Goal: Use online tool/utility: Utilize a website feature to perform a specific function

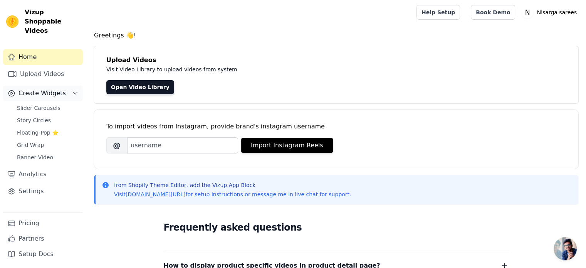
click at [49, 89] on span "Create Widgets" at bounding box center [41, 93] width 47 height 9
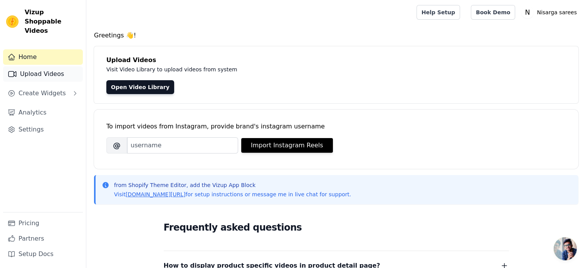
click at [49, 66] on link "Upload Videos" at bounding box center [43, 73] width 80 height 15
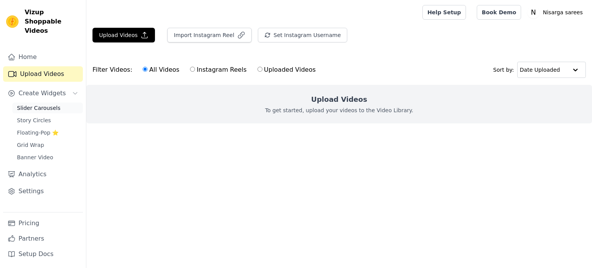
click at [39, 104] on span "Slider Carousels" at bounding box center [39, 108] width 44 height 8
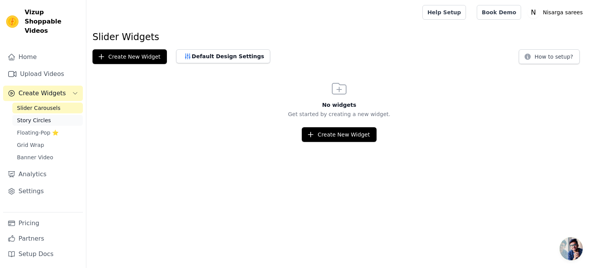
click at [38, 116] on span "Story Circles" at bounding box center [34, 120] width 34 height 8
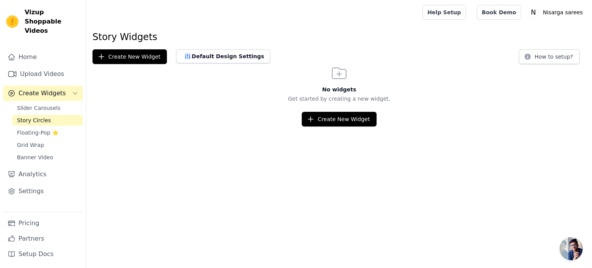
click at [37, 117] on div "Slider Carousels Story Circles Floating-Pop ⭐ Grid Wrap Banner Video" at bounding box center [47, 132] width 70 height 60
click at [39, 129] on span "Floating-Pop ⭐" at bounding box center [38, 133] width 42 height 8
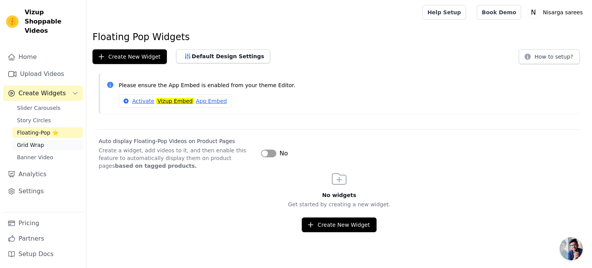
click at [59, 139] on link "Grid Wrap" at bounding box center [47, 144] width 70 height 11
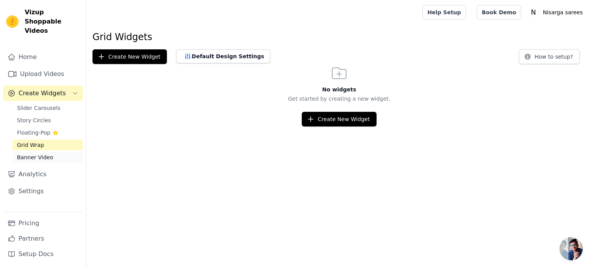
click at [62, 152] on link "Banner Video" at bounding box center [47, 157] width 70 height 11
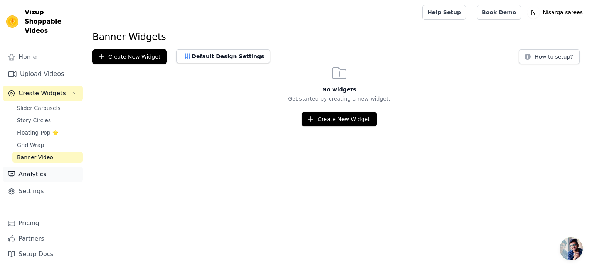
click at [44, 166] on link "Analytics" at bounding box center [43, 173] width 80 height 15
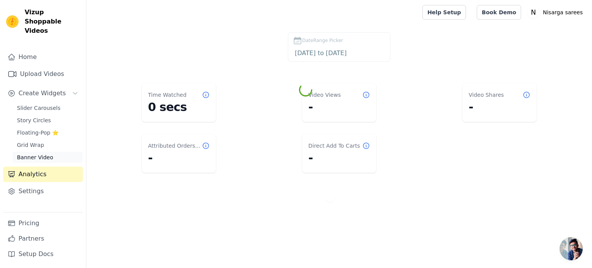
click at [47, 152] on link "Banner Video" at bounding box center [47, 157] width 70 height 11
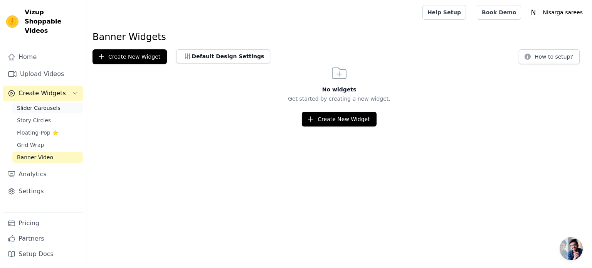
click at [49, 104] on span "Slider Carousels" at bounding box center [39, 108] width 44 height 8
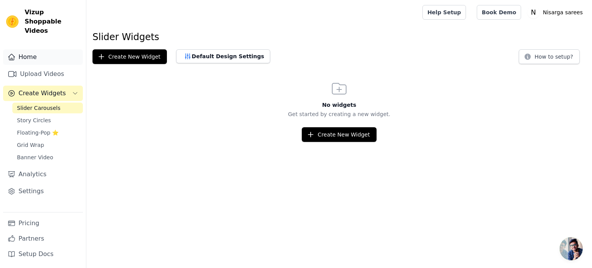
click at [43, 51] on link "Home" at bounding box center [43, 56] width 80 height 15
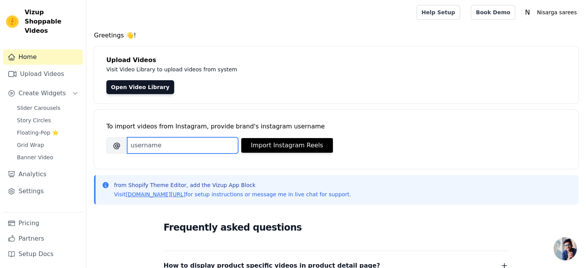
click at [142, 147] on input "Brand's Instagram Username" at bounding box center [182, 145] width 111 height 16
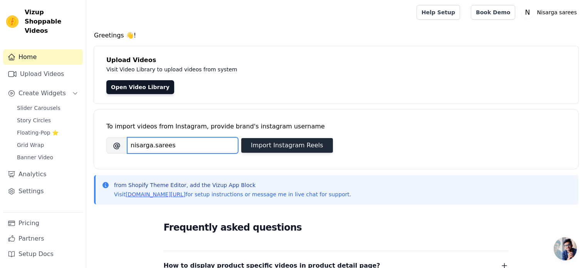
type input "nisarga.sarees"
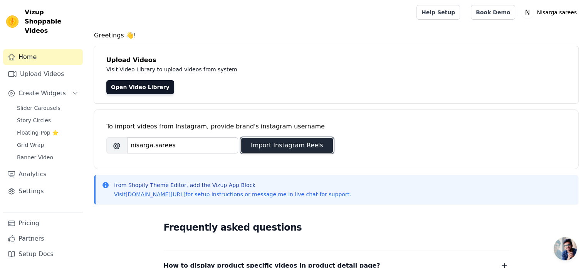
click at [281, 142] on button "Import Instagram Reels" at bounding box center [287, 145] width 92 height 15
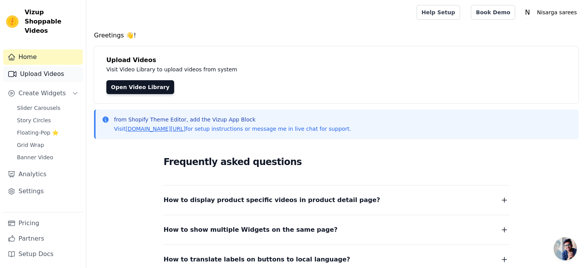
click at [43, 66] on link "Upload Videos" at bounding box center [43, 73] width 80 height 15
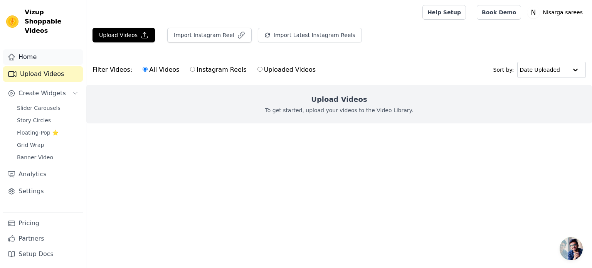
click at [37, 51] on link "Home" at bounding box center [43, 56] width 80 height 15
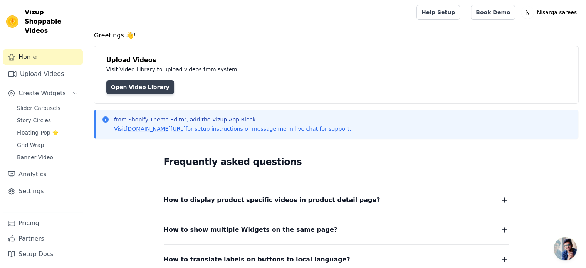
click at [131, 88] on link "Open Video Library" at bounding box center [140, 87] width 68 height 14
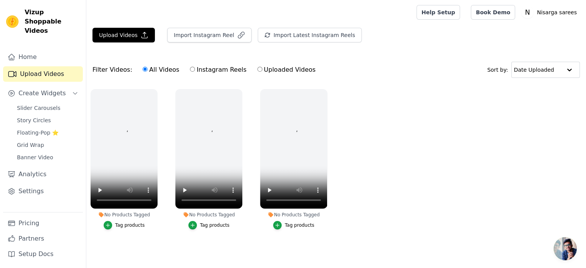
scroll to position [3, 0]
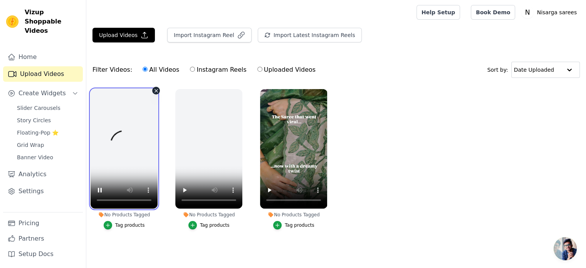
click at [124, 127] on video at bounding box center [123, 148] width 67 height 119
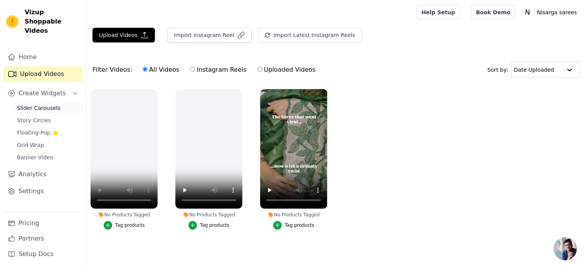
click at [43, 104] on span "Slider Carousels" at bounding box center [39, 108] width 44 height 8
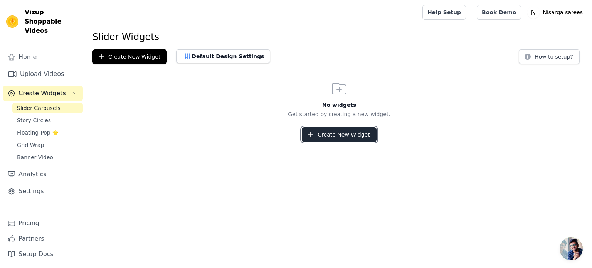
click at [331, 131] on button "Create New Widget" at bounding box center [339, 134] width 74 height 15
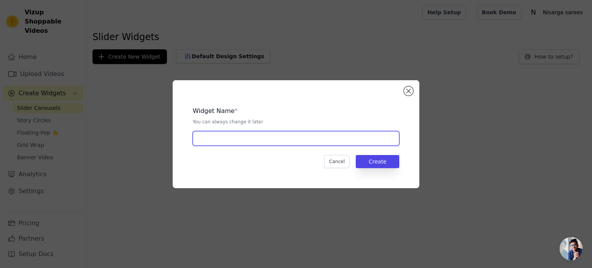
click at [227, 138] on input "text" at bounding box center [296, 138] width 206 height 15
type input "slider corosel"
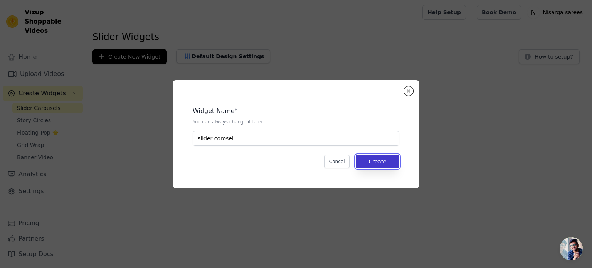
click at [369, 159] on button "Create" at bounding box center [377, 161] width 44 height 13
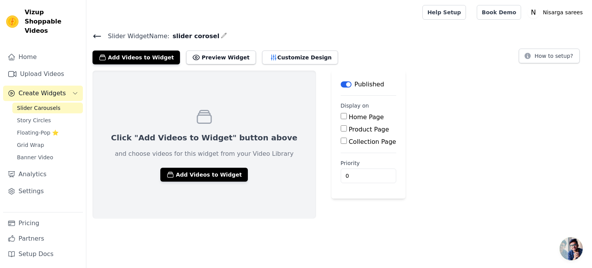
click at [340, 115] on input "Home Page" at bounding box center [343, 116] width 6 height 6
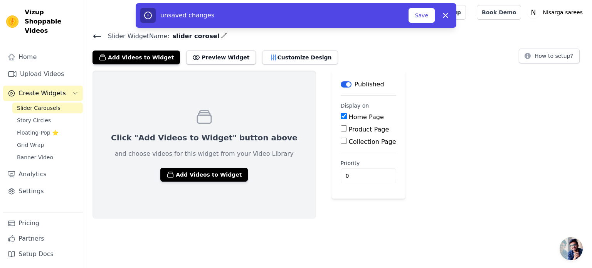
click at [340, 115] on input "Home Page" at bounding box center [343, 116] width 6 height 6
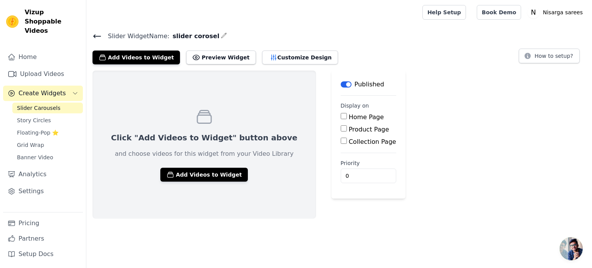
click at [340, 115] on input "Home Page" at bounding box center [343, 116] width 6 height 6
checkbox input "true"
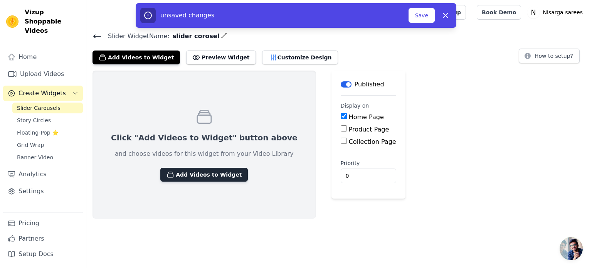
click at [166, 177] on button "Add Videos to Widget" at bounding box center [203, 175] width 87 height 14
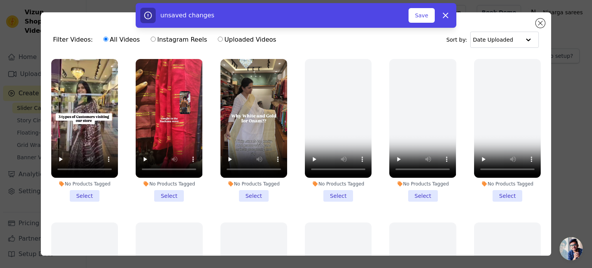
click at [85, 189] on li "No Products Tagged Select" at bounding box center [84, 130] width 67 height 142
click at [0, 0] on input "No Products Tagged Select" at bounding box center [0, 0] width 0 height 0
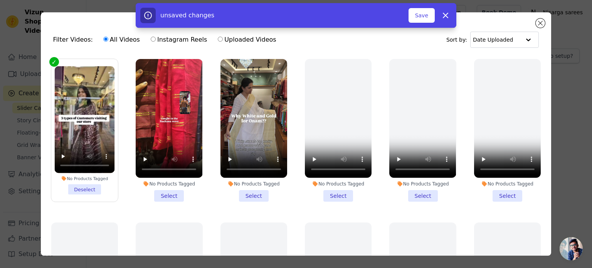
click at [166, 192] on li "No Products Tagged Select" at bounding box center [169, 130] width 67 height 142
click at [0, 0] on input "No Products Tagged Select" at bounding box center [0, 0] width 0 height 0
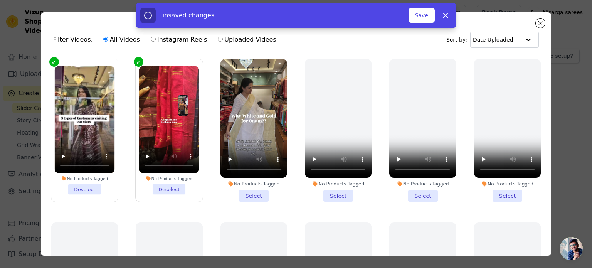
click at [243, 191] on li "No Products Tagged Select" at bounding box center [253, 130] width 67 height 142
click at [0, 0] on input "No Products Tagged Select" at bounding box center [0, 0] width 0 height 0
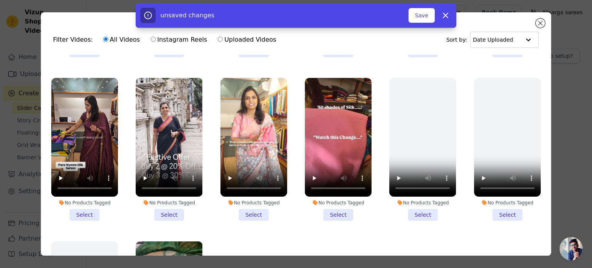
scroll to position [311, 0]
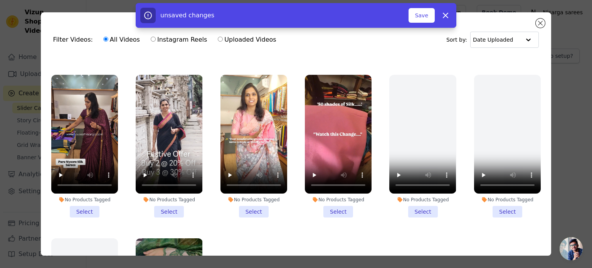
click at [163, 199] on li "No Products Tagged Select" at bounding box center [169, 146] width 67 height 142
click at [0, 0] on input "No Products Tagged Select" at bounding box center [0, 0] width 0 height 0
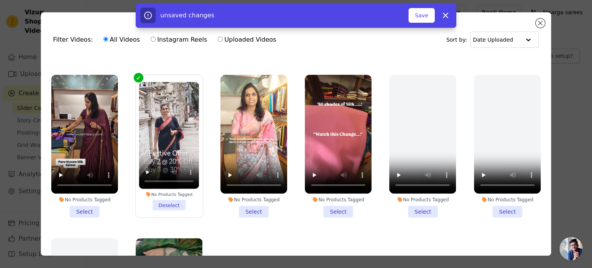
click at [86, 194] on li "No Products Tagged Select" at bounding box center [84, 146] width 67 height 142
click at [0, 0] on input "No Products Tagged Select" at bounding box center [0, 0] width 0 height 0
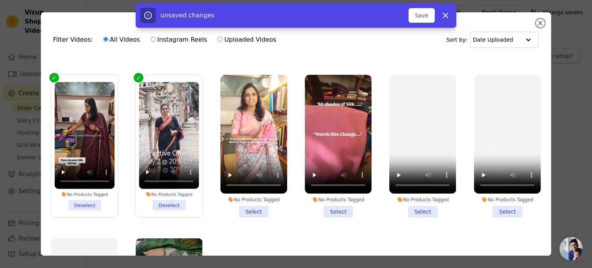
click at [255, 199] on li "No Products Tagged Select" at bounding box center [253, 146] width 67 height 142
click at [0, 0] on input "No Products Tagged Select" at bounding box center [0, 0] width 0 height 0
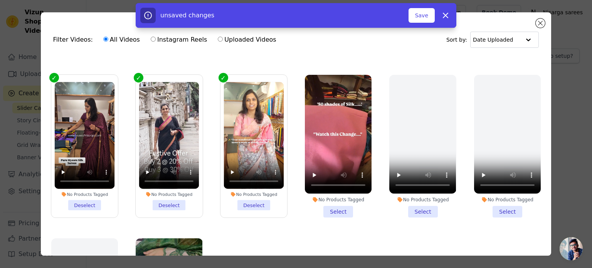
click at [338, 208] on li "No Products Tagged Select" at bounding box center [338, 146] width 67 height 142
click at [0, 0] on input "No Products Tagged Select" at bounding box center [0, 0] width 0 height 0
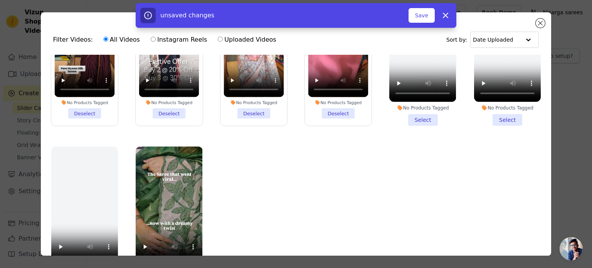
scroll to position [67, 0]
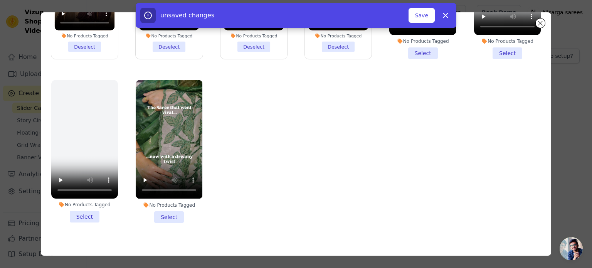
click at [169, 204] on li "No Products Tagged Select" at bounding box center [169, 151] width 67 height 142
click at [0, 0] on input "No Products Tagged Select" at bounding box center [0, 0] width 0 height 0
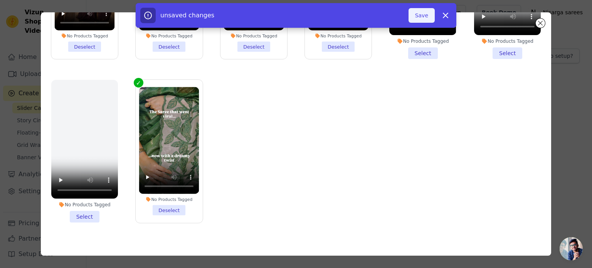
click at [427, 22] on button "Save" at bounding box center [421, 15] width 26 height 15
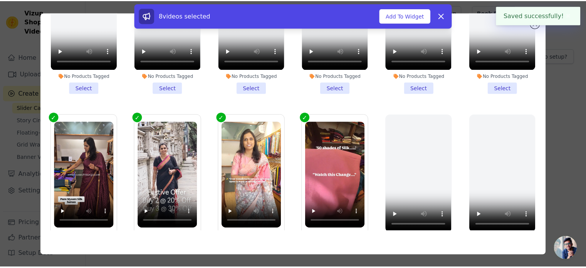
scroll to position [132, 0]
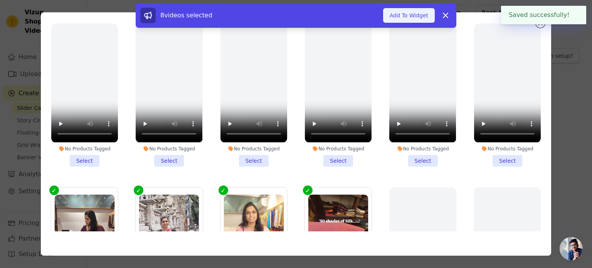
click at [418, 9] on button "Add To Widget" at bounding box center [409, 15] width 52 height 15
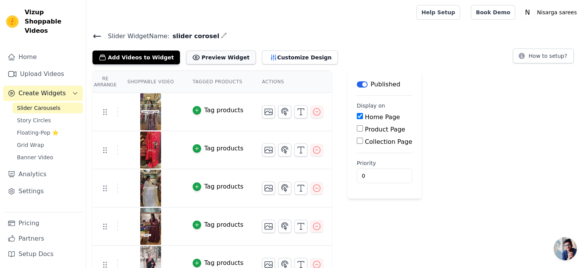
click at [204, 54] on button "Preview Widget" at bounding box center [220, 57] width 69 height 14
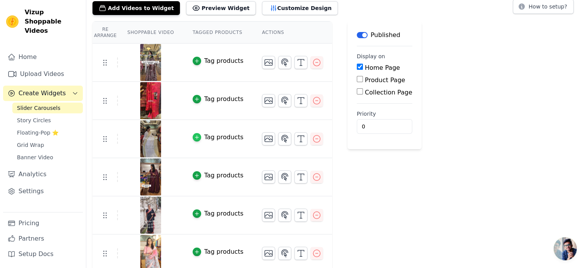
scroll to position [0, 0]
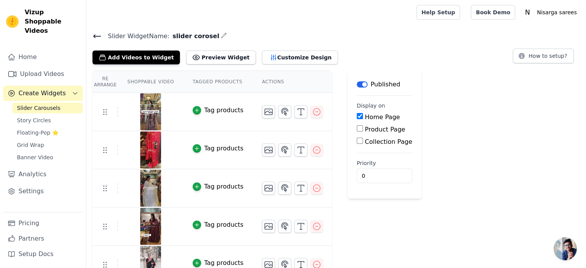
click at [149, 107] on img at bounding box center [151, 111] width 22 height 37
click at [312, 111] on icon "button" at bounding box center [316, 111] width 9 height 9
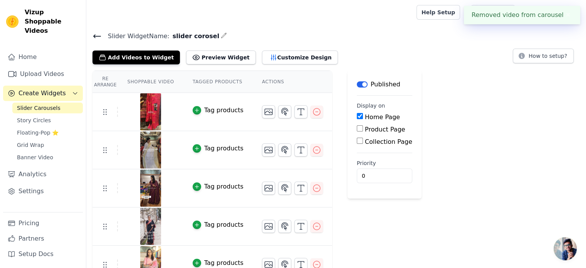
click at [312, 111] on icon "button" at bounding box center [316, 111] width 9 height 9
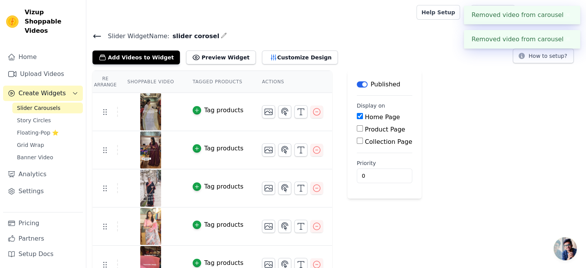
click at [312, 111] on icon "button" at bounding box center [316, 111] width 9 height 9
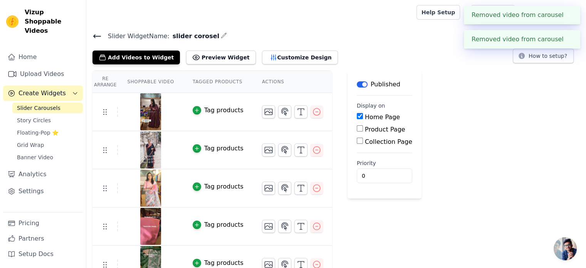
click at [312, 111] on icon "button" at bounding box center [316, 111] width 9 height 9
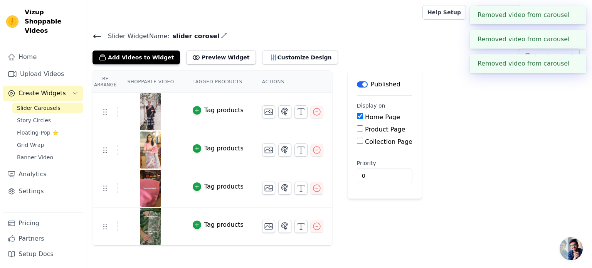
click at [312, 111] on icon "button" at bounding box center [316, 111] width 9 height 9
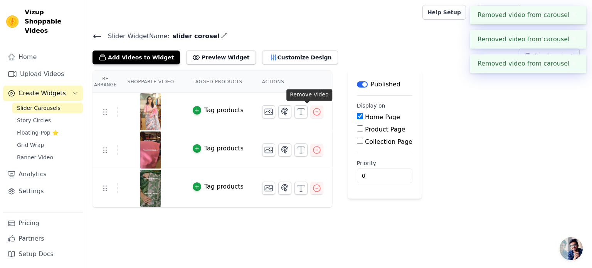
click at [312, 111] on icon "button" at bounding box center [316, 111] width 9 height 9
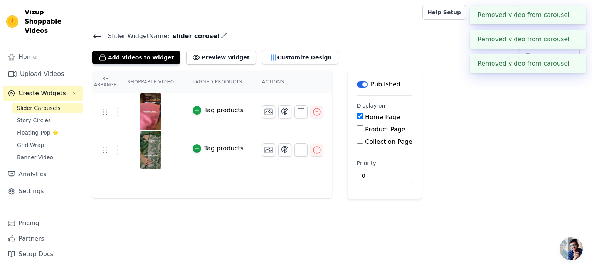
click at [312, 111] on icon "button" at bounding box center [316, 111] width 9 height 9
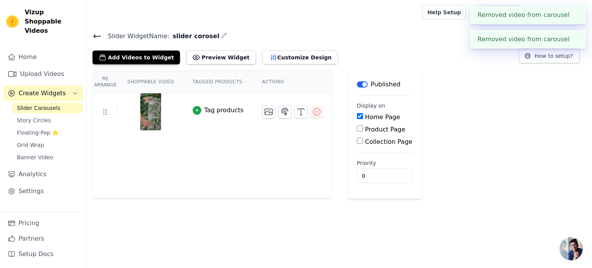
click at [312, 111] on icon "button" at bounding box center [316, 111] width 9 height 9
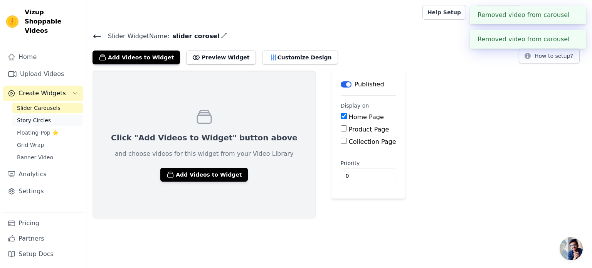
click at [44, 116] on span "Story Circles" at bounding box center [34, 120] width 34 height 8
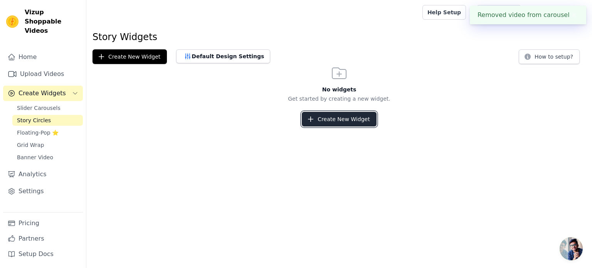
click at [332, 112] on button "Create New Widget" at bounding box center [339, 119] width 74 height 15
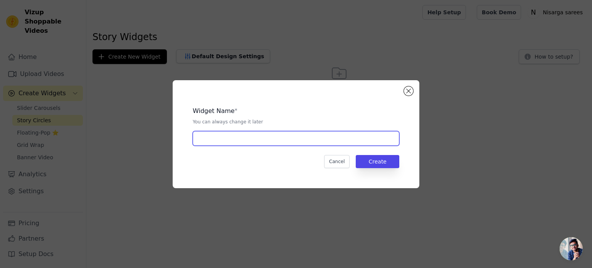
click at [279, 141] on input "text" at bounding box center [296, 138] width 206 height 15
type input "circle"
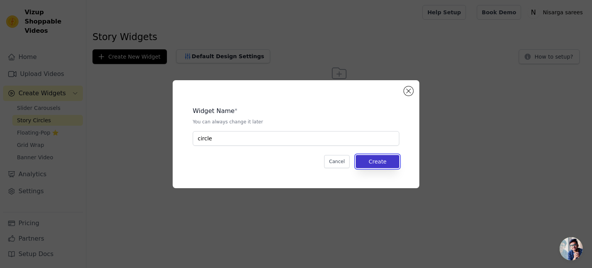
click at [396, 161] on button "Create" at bounding box center [377, 161] width 44 height 13
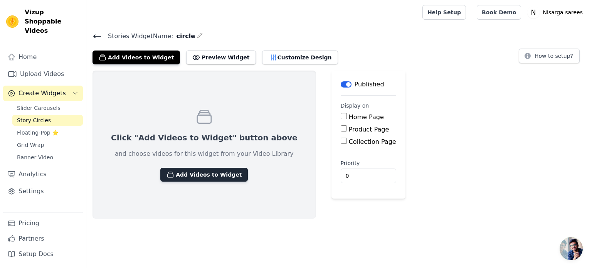
click at [195, 175] on button "Add Videos to Widget" at bounding box center [203, 175] width 87 height 14
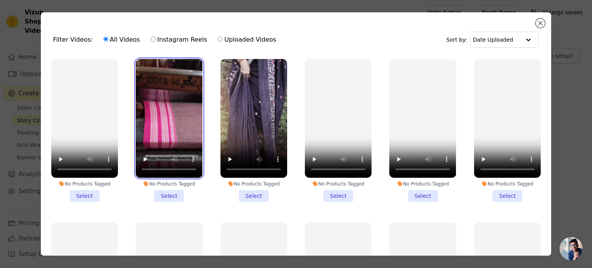
click at [177, 122] on video at bounding box center [169, 118] width 67 height 119
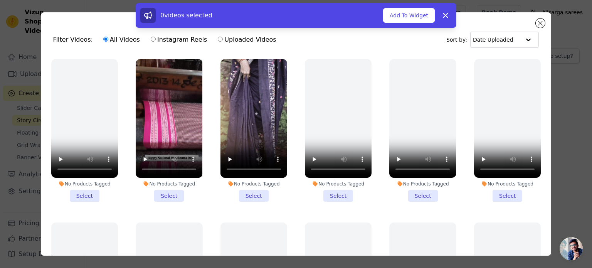
click at [169, 192] on li "No Products Tagged Select" at bounding box center [169, 130] width 67 height 142
click at [0, 0] on input "No Products Tagged Select" at bounding box center [0, 0] width 0 height 0
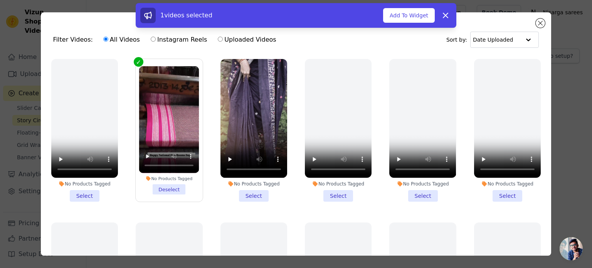
click at [246, 189] on li "No Products Tagged Select" at bounding box center [253, 130] width 67 height 142
click at [0, 0] on input "No Products Tagged Select" at bounding box center [0, 0] width 0 height 0
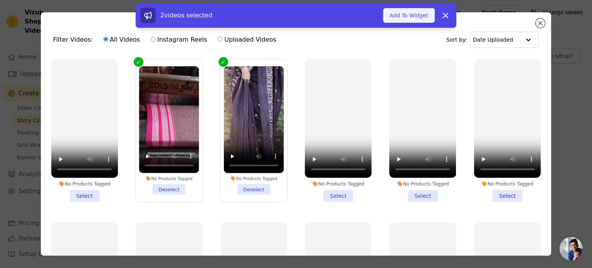
click at [404, 15] on button "Add To Widget" at bounding box center [409, 15] width 52 height 15
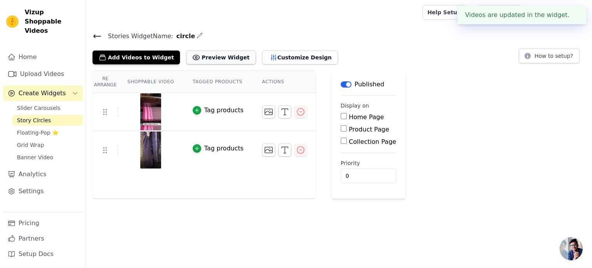
click at [224, 54] on button "Preview Widget" at bounding box center [220, 57] width 69 height 14
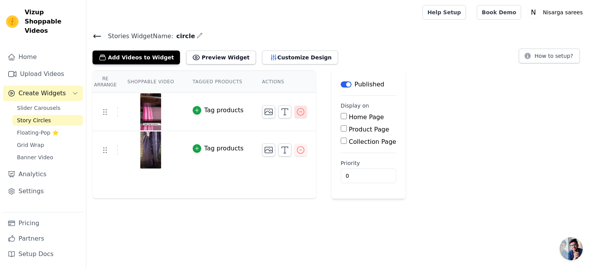
click at [296, 111] on icon "button" at bounding box center [300, 111] width 9 height 9
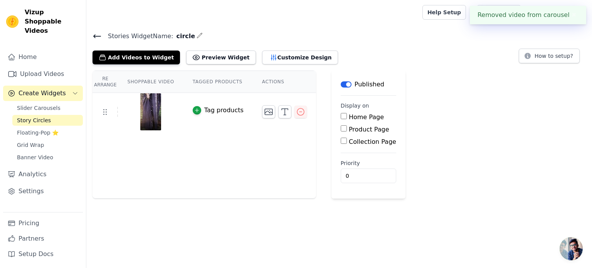
click at [296, 111] on icon "button" at bounding box center [300, 111] width 9 height 9
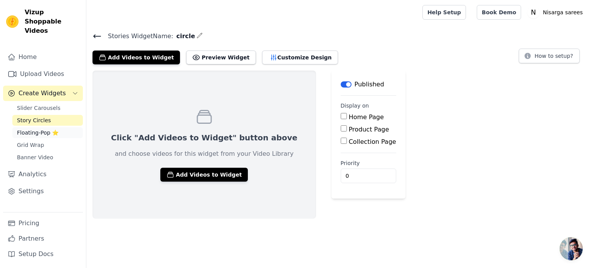
click at [38, 129] on span "Floating-Pop ⭐" at bounding box center [38, 133] width 42 height 8
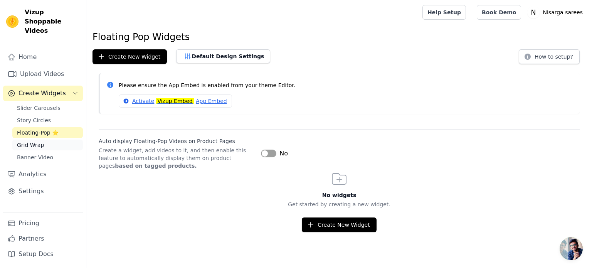
click at [50, 139] on link "Grid Wrap" at bounding box center [47, 144] width 70 height 11
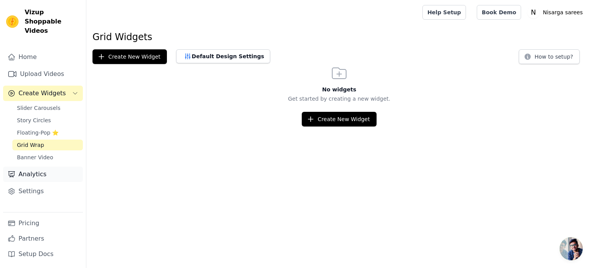
click at [48, 166] on link "Analytics" at bounding box center [43, 173] width 80 height 15
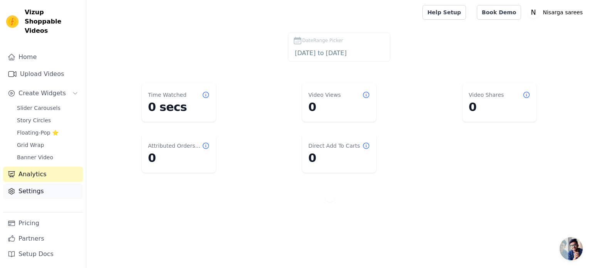
click at [42, 183] on link "Settings" at bounding box center [43, 190] width 80 height 15
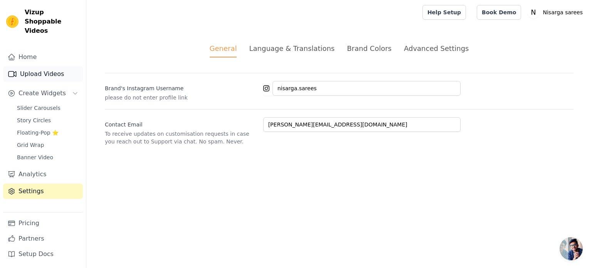
click at [38, 66] on link "Upload Videos" at bounding box center [43, 73] width 80 height 15
